Goal: Information Seeking & Learning: Learn about a topic

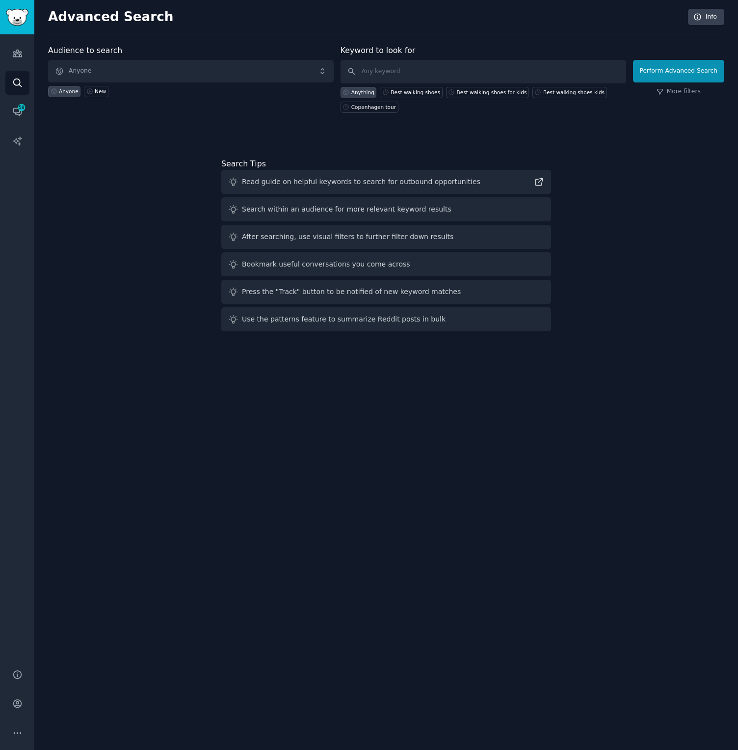
click at [196, 57] on div "Audience to search Anyone Anyone New" at bounding box center [191, 79] width 286 height 68
click at [189, 68] on span "Anyone" at bounding box center [191, 71] width 286 height 23
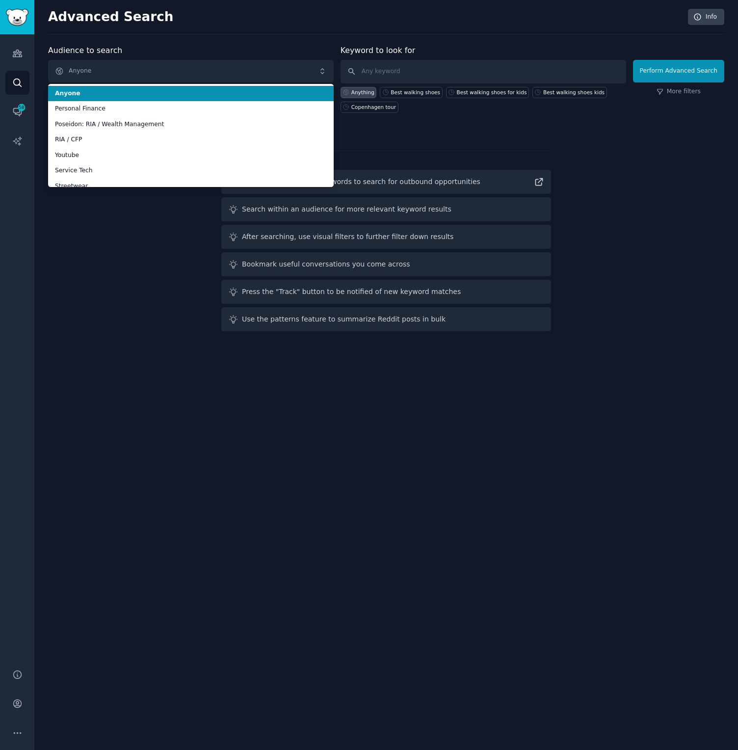
click at [386, 35] on div "Advanced Search Info Audience to search Anyone Anyone Personal Finance Poseidon…" at bounding box center [386, 375] width 704 height 750
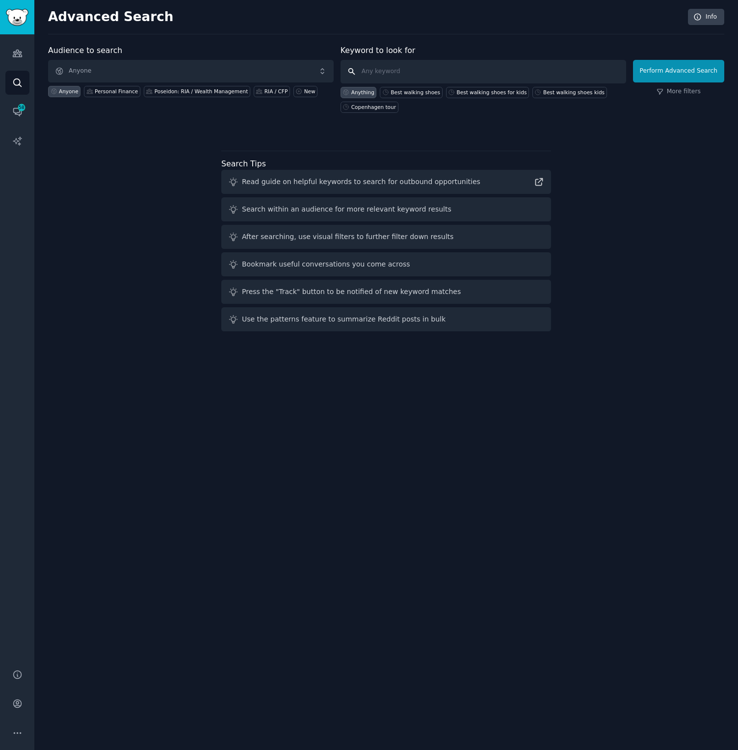
click at [416, 67] on input "text" at bounding box center [484, 72] width 286 height 24
paste input "Programmatic SEO."
type input "Programmatic SEO."
click button "Perform Advanced Search" at bounding box center [678, 71] width 91 height 23
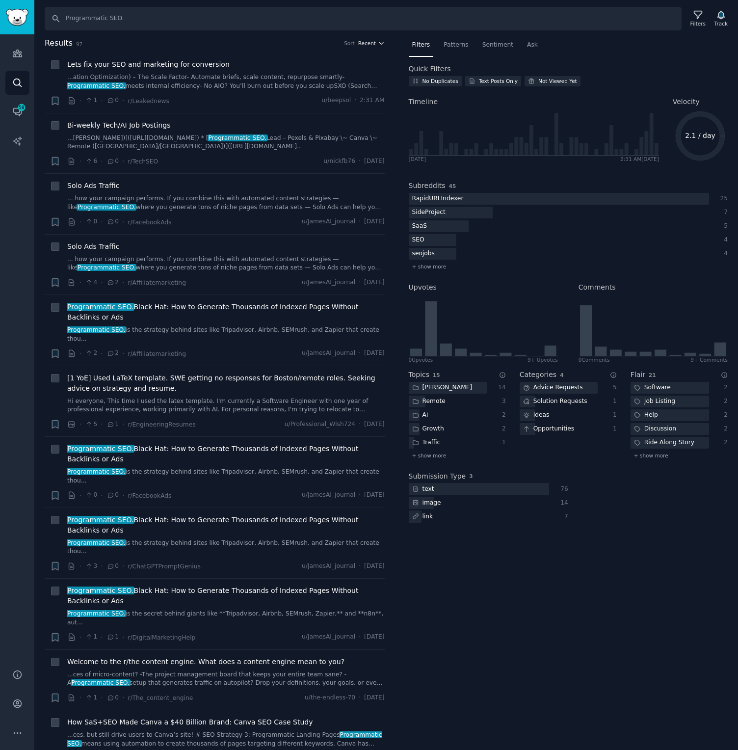
click at [361, 44] on span "Recent" at bounding box center [367, 43] width 18 height 7
click at [322, 94] on p "Comments" at bounding box center [323, 96] width 32 height 9
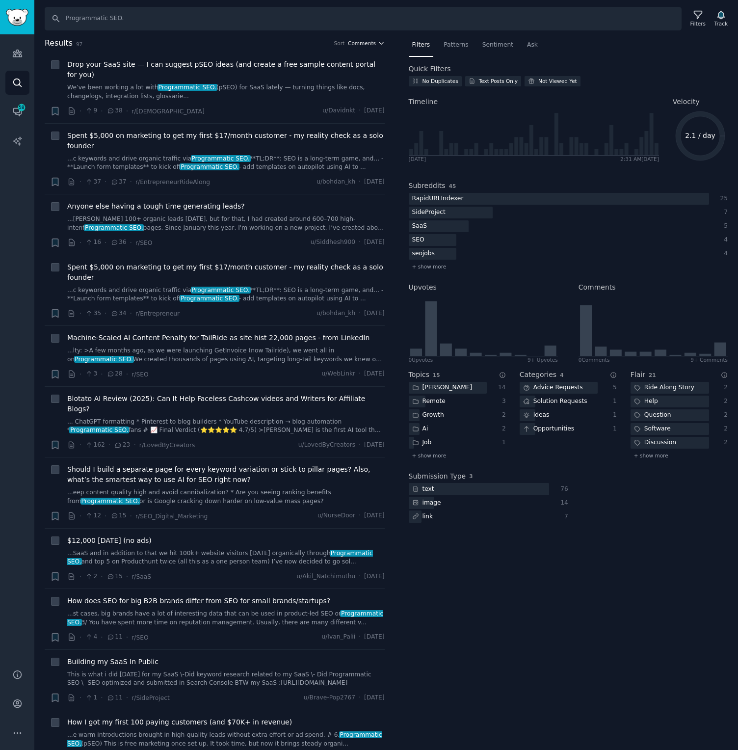
click at [365, 40] on span "Comments" at bounding box center [362, 43] width 28 height 7
click at [353, 81] on div "Upvotes" at bounding box center [335, 79] width 91 height 17
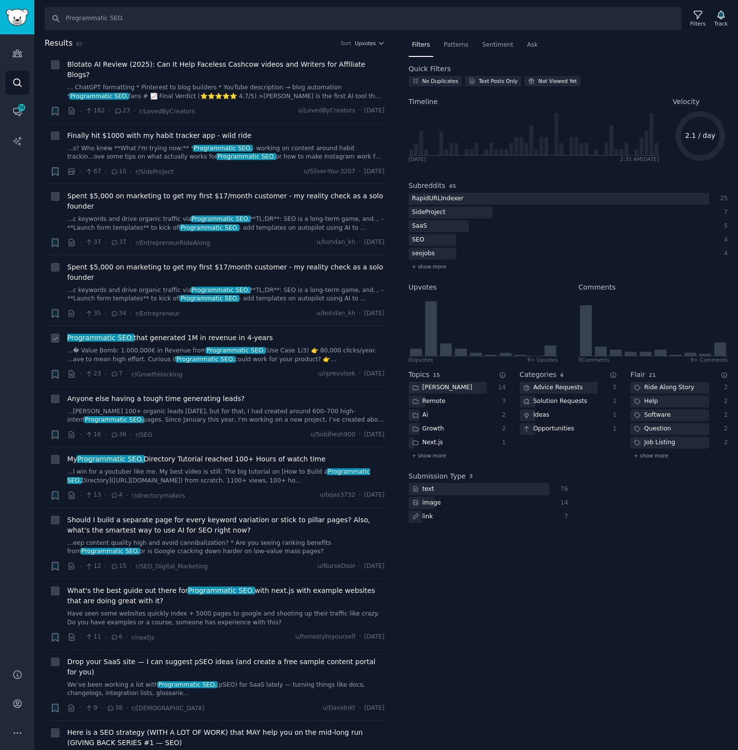
click at [219, 333] on span "Programmatic SEO. that generated 1M in revenue in 4-years" at bounding box center [170, 338] width 206 height 10
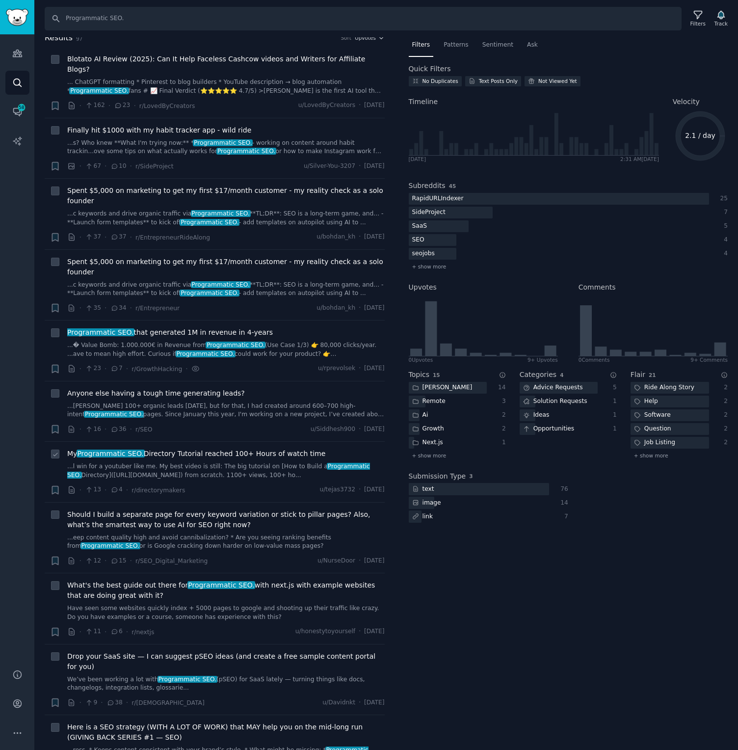
click at [289, 449] on span "My Programmatic SEO. Directory Tutorial reached 100+ Hours of watch time" at bounding box center [196, 454] width 258 height 10
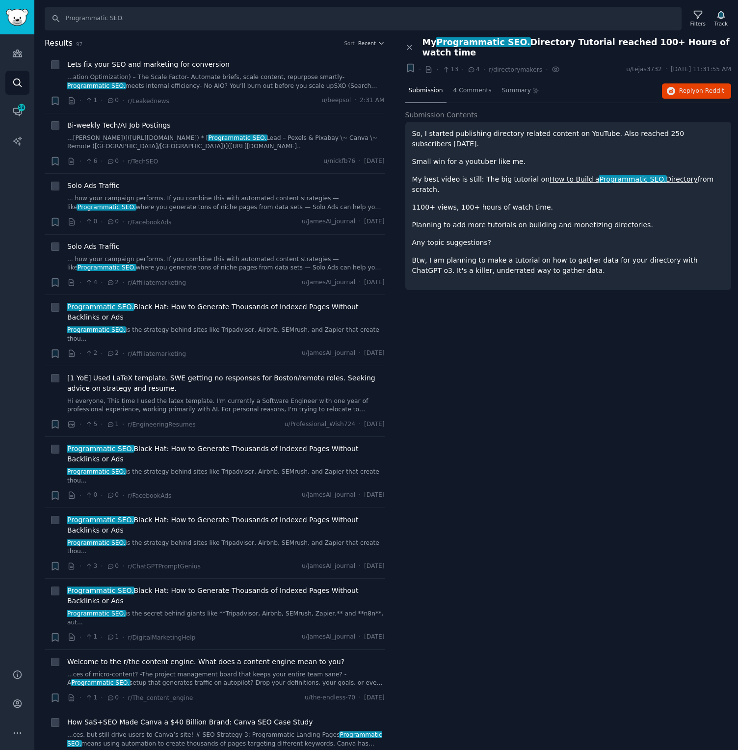
click at [651, 175] on link "How to Build a Programmatic SEO. Directory" at bounding box center [624, 179] width 148 height 8
